Goal: Task Accomplishment & Management: Complete application form

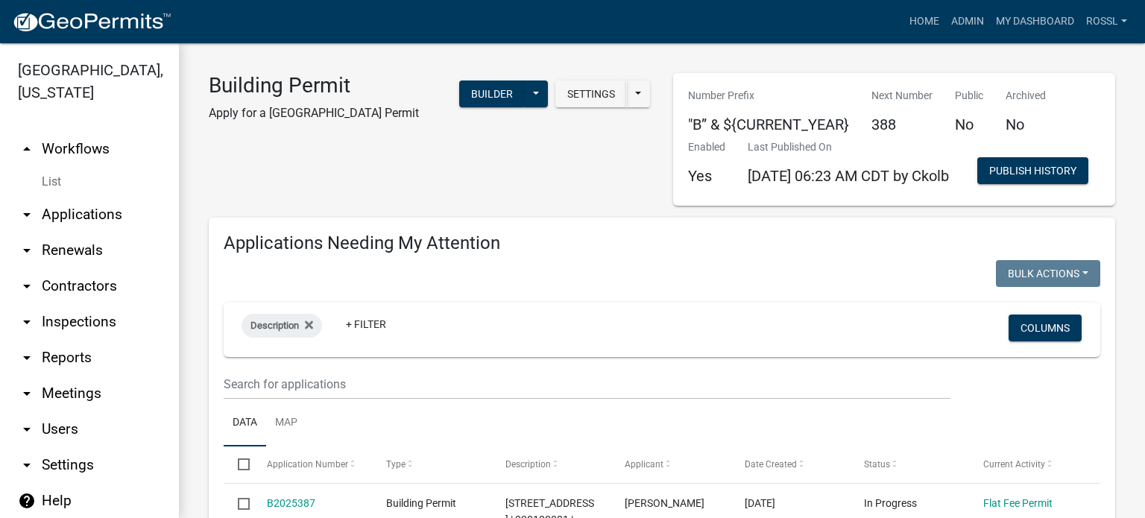
select select "2: 50"
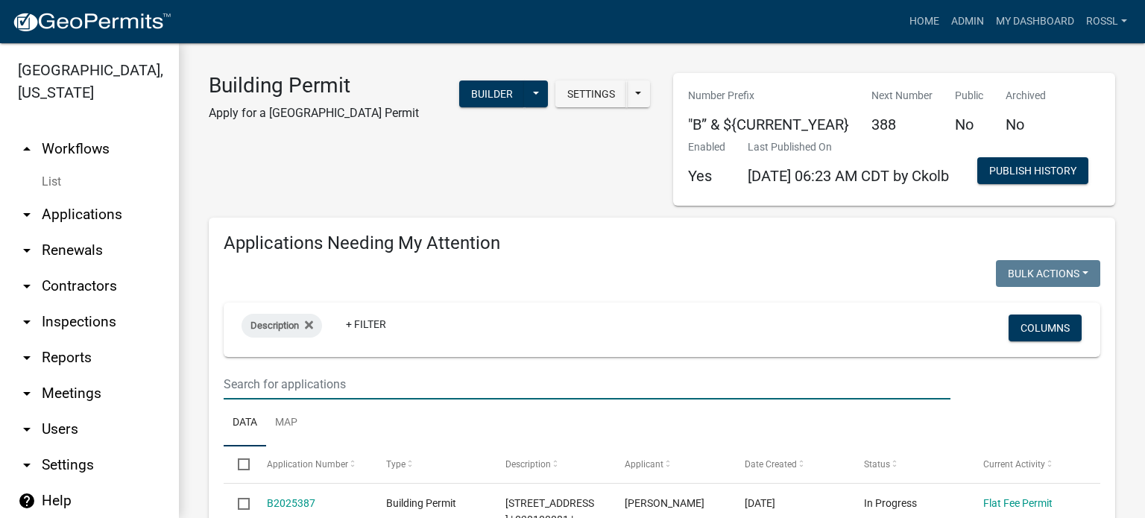
drag, startPoint x: 271, startPoint y: 443, endPoint x: 273, endPoint y: 390, distance: 53.0
click at [270, 400] on input "text" at bounding box center [587, 384] width 727 height 31
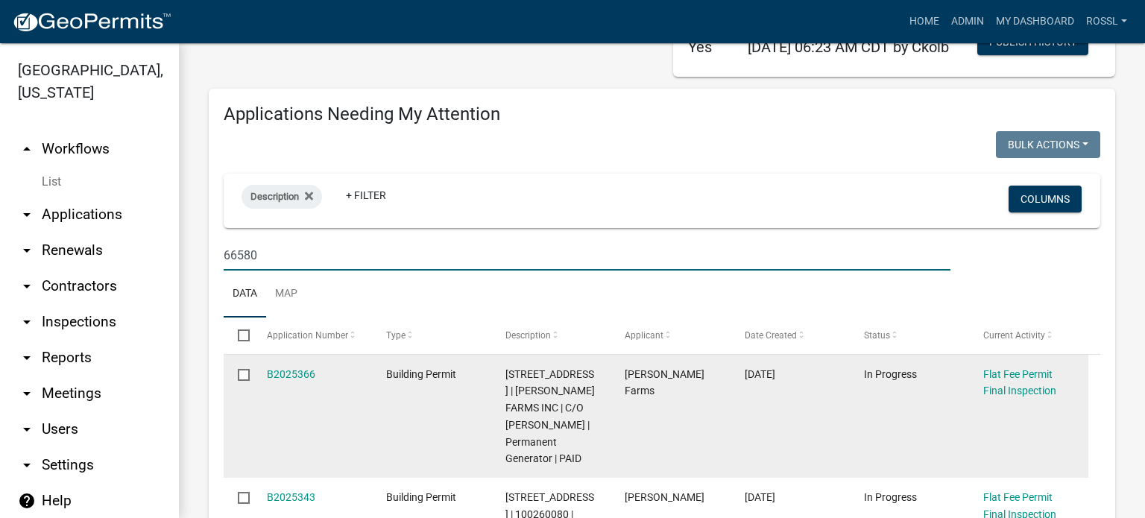
scroll to position [224, 0]
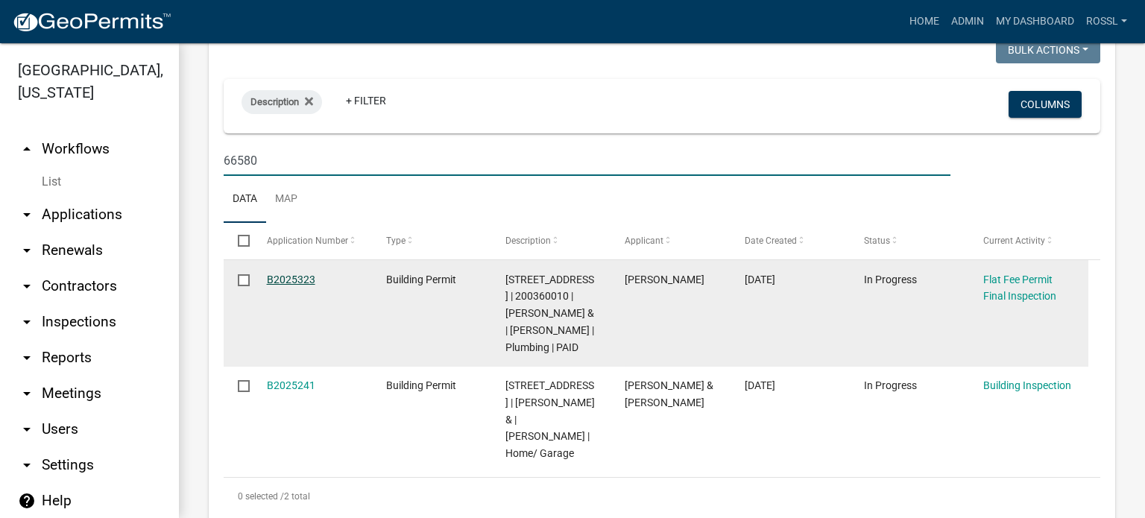
type input "66580"
click at [280, 286] on link "B2025323" at bounding box center [291, 280] width 48 height 12
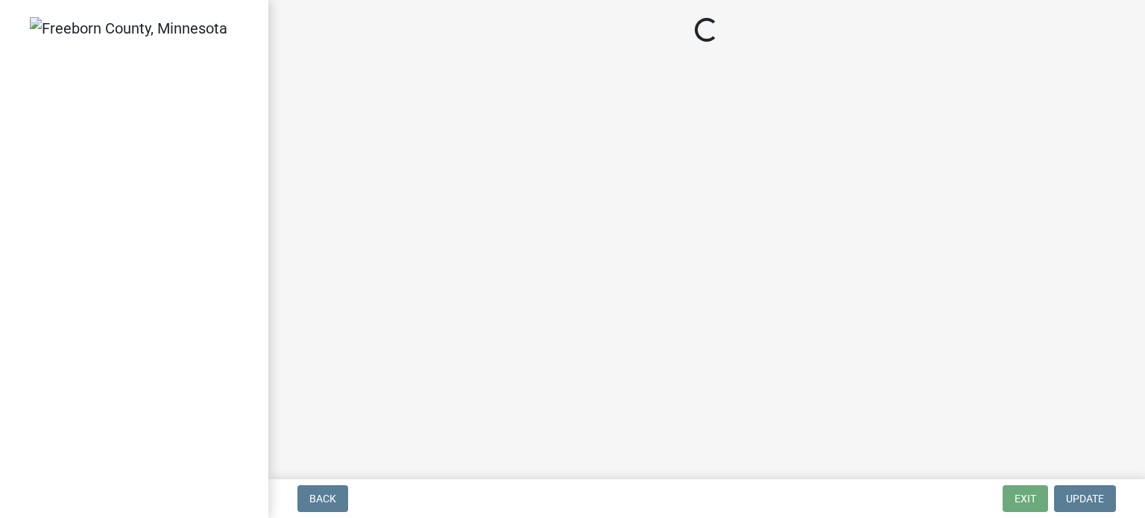
select select "3613e5d6-c0da-40a7-83d4-d5638b2e6124"
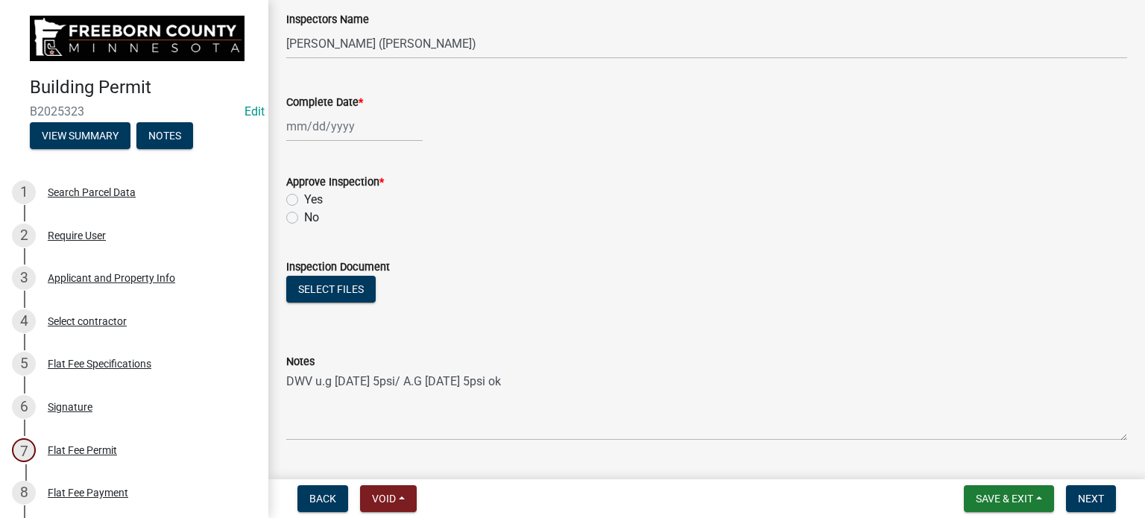
scroll to position [283, 0]
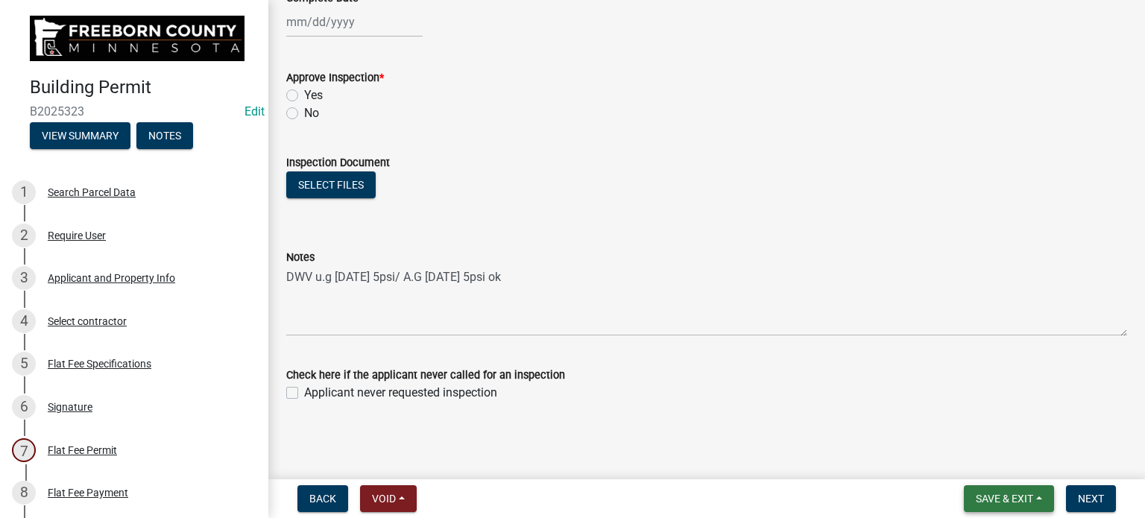
click at [979, 506] on button "Save & Exit" at bounding box center [1009, 498] width 90 height 27
click at [978, 467] on button "Save & Exit" at bounding box center [994, 460] width 119 height 36
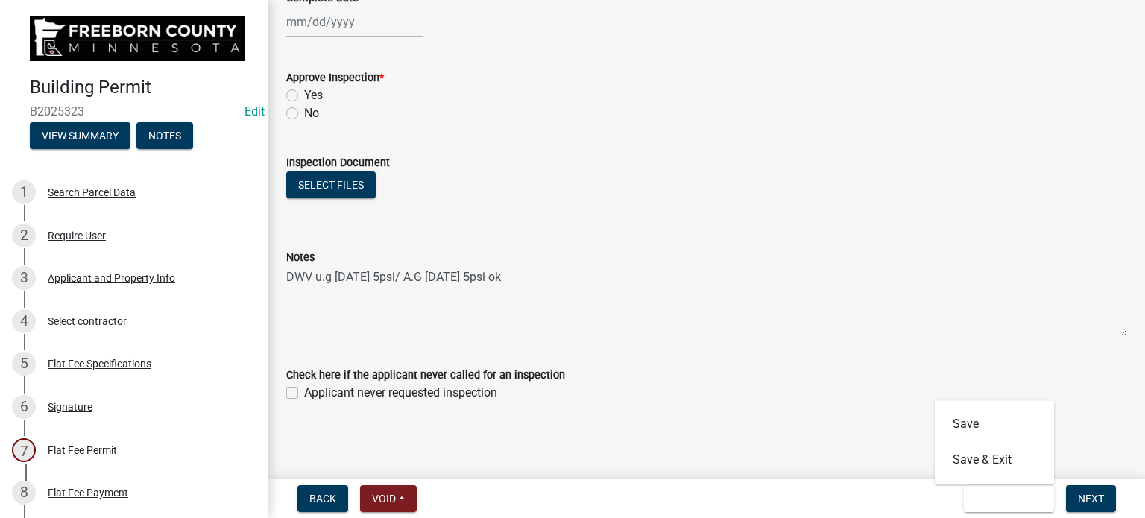
scroll to position [0, 0]
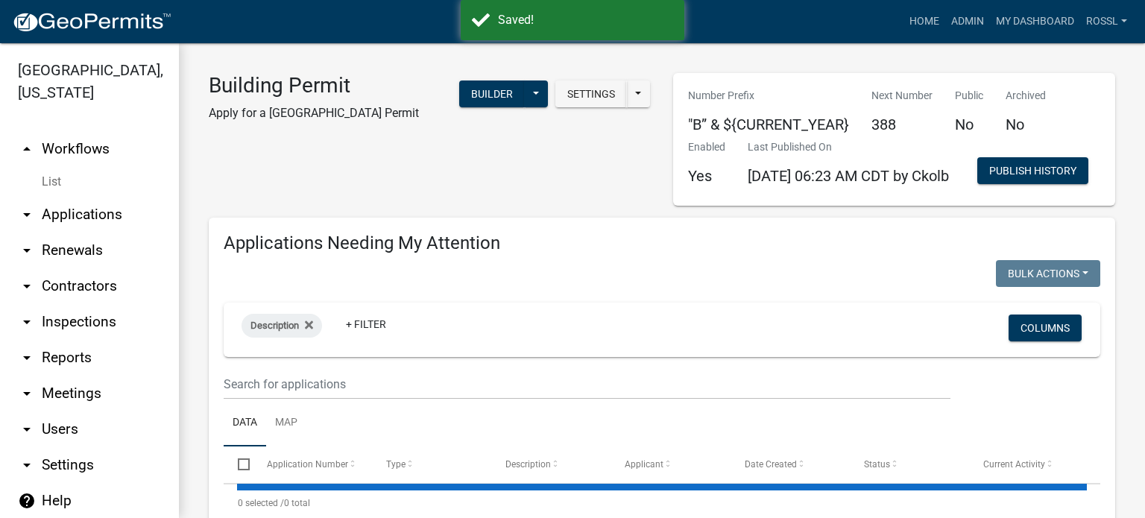
select select "2: 50"
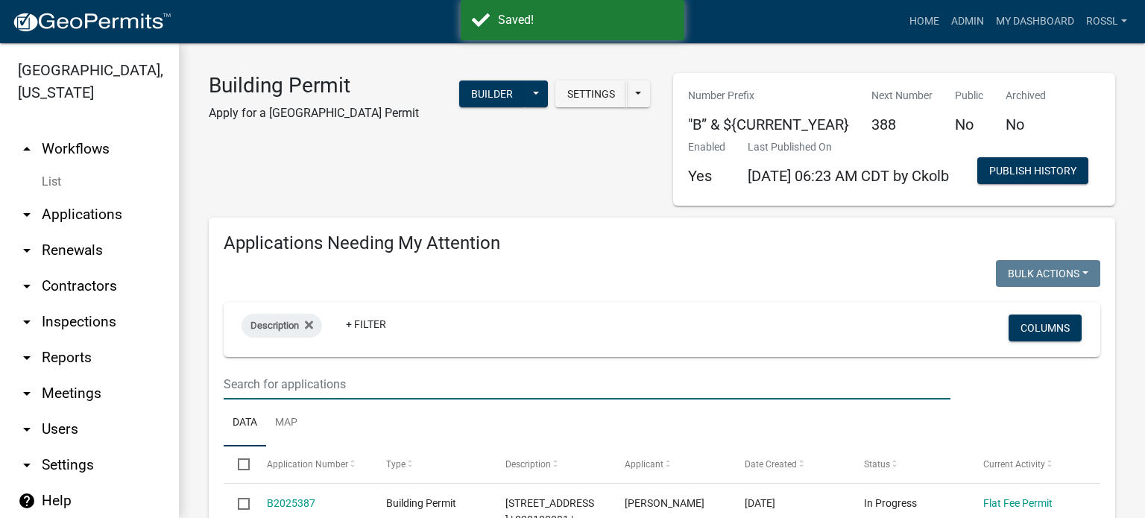
click at [343, 400] on input "text" at bounding box center [587, 384] width 727 height 31
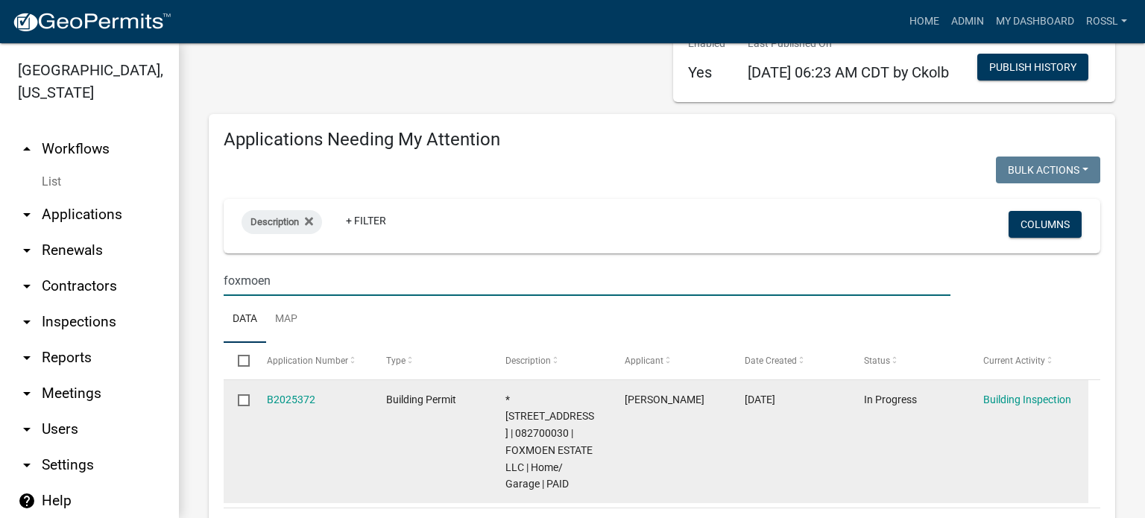
scroll to position [224, 0]
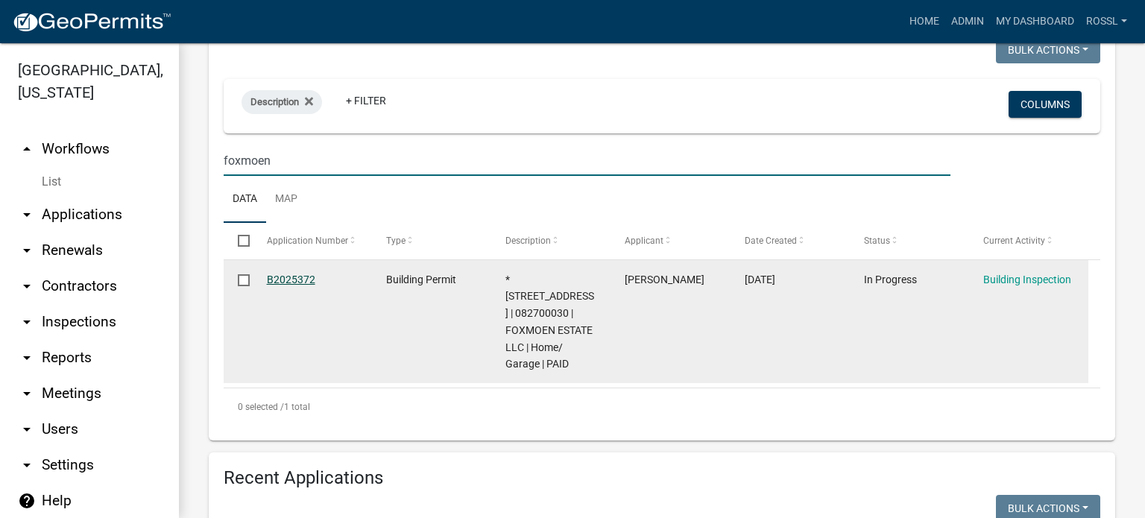
type input "foxmoen"
click at [288, 286] on link "B2025372" at bounding box center [291, 280] width 48 height 12
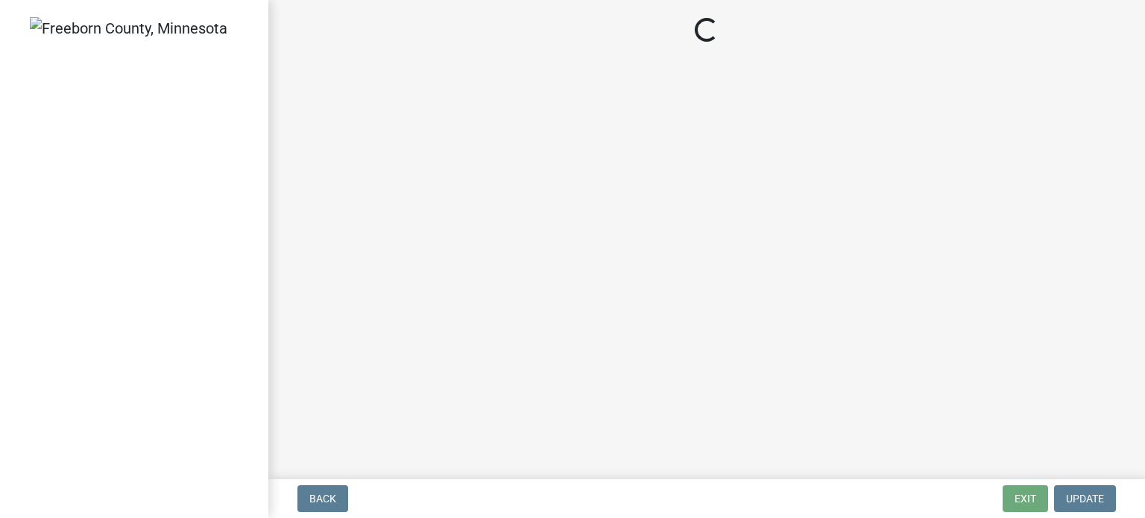
select select "306567ba-5481-4577-869f-56a75bb08b28"
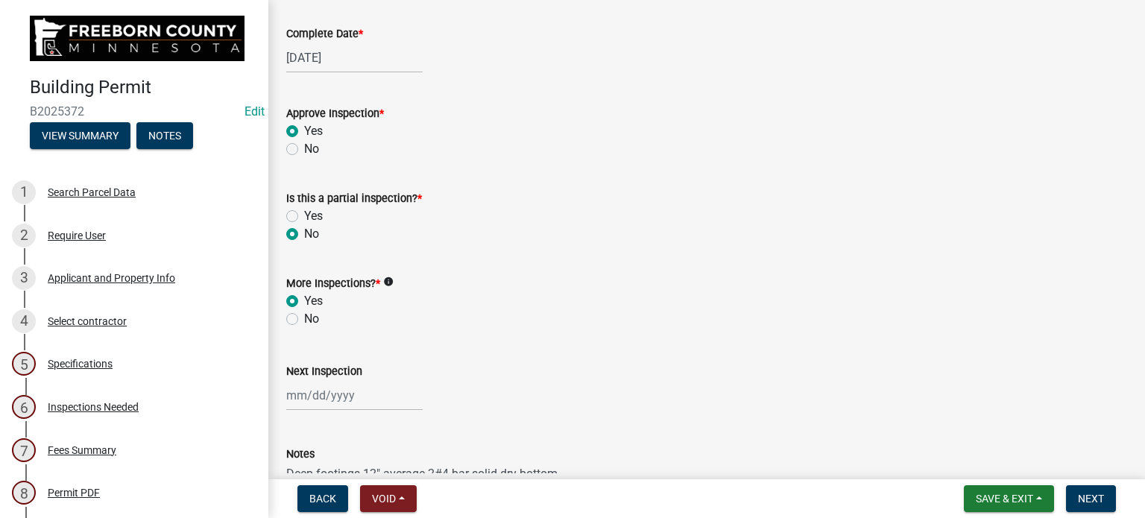
scroll to position [373, 0]
